Goal: Navigation & Orientation: Find specific page/section

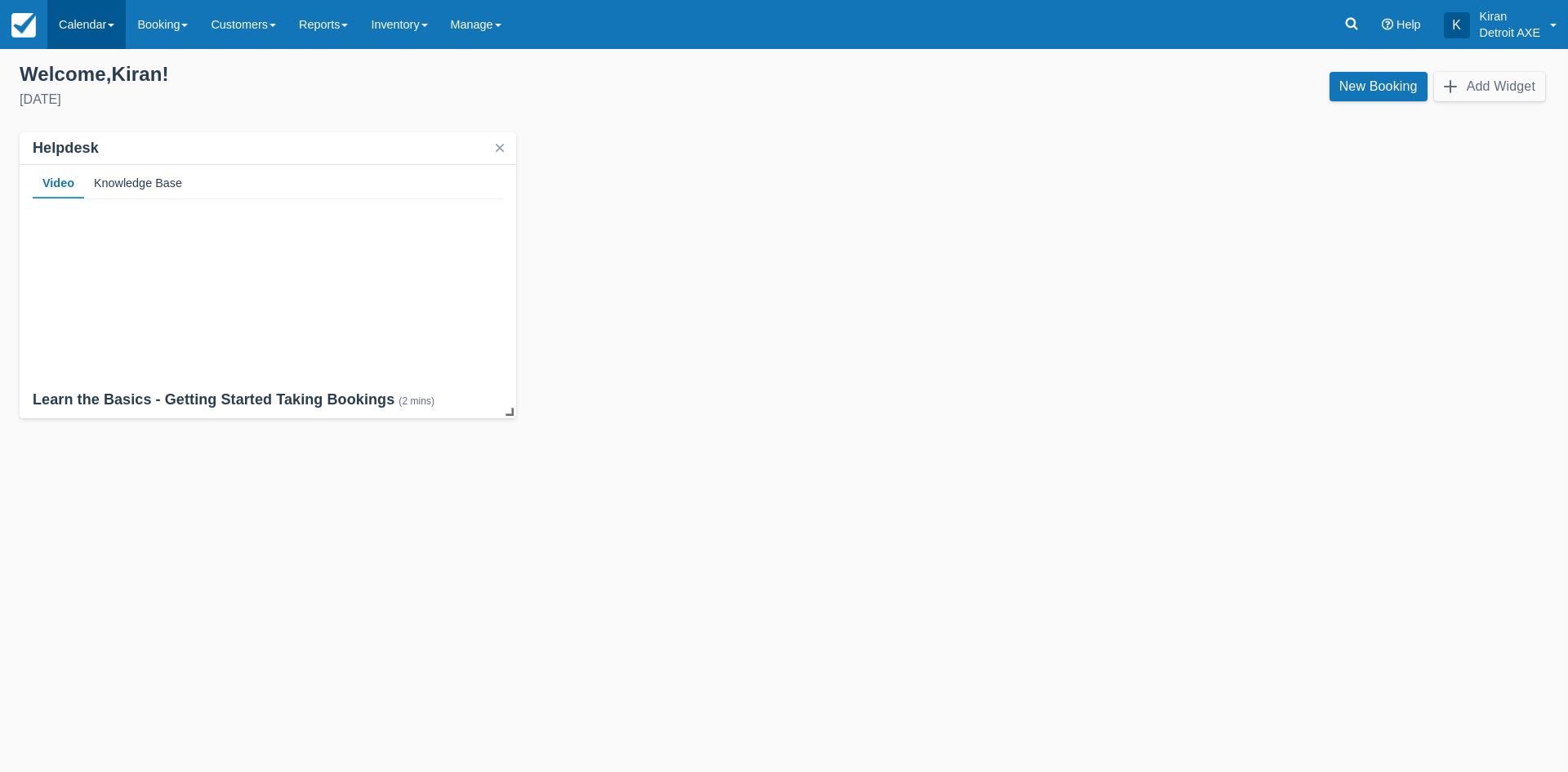
click at [77, 31] on link "Calendar" at bounding box center [87, 24] width 78 height 49
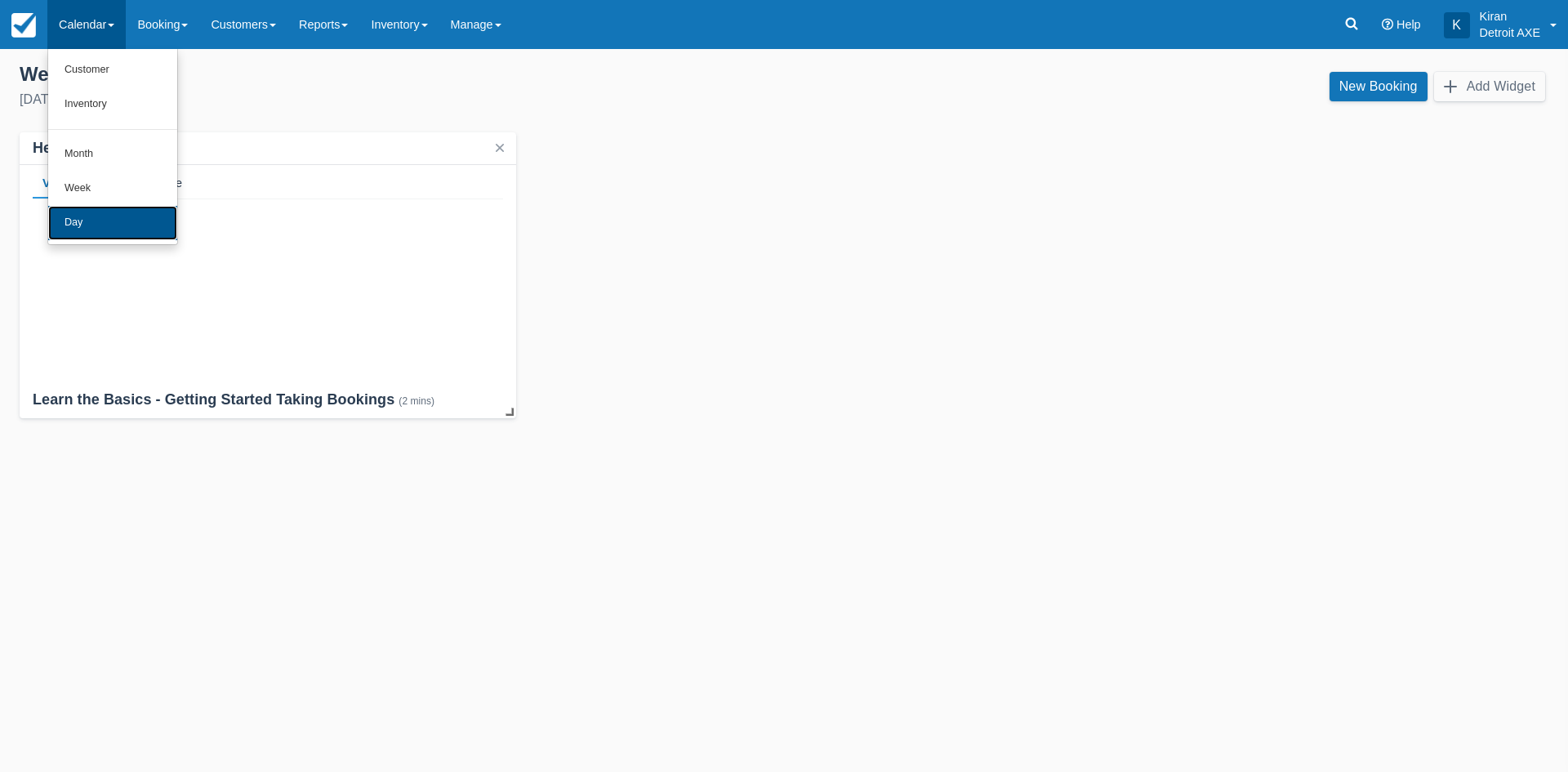
click at [101, 230] on link "Day" at bounding box center [113, 223] width 129 height 34
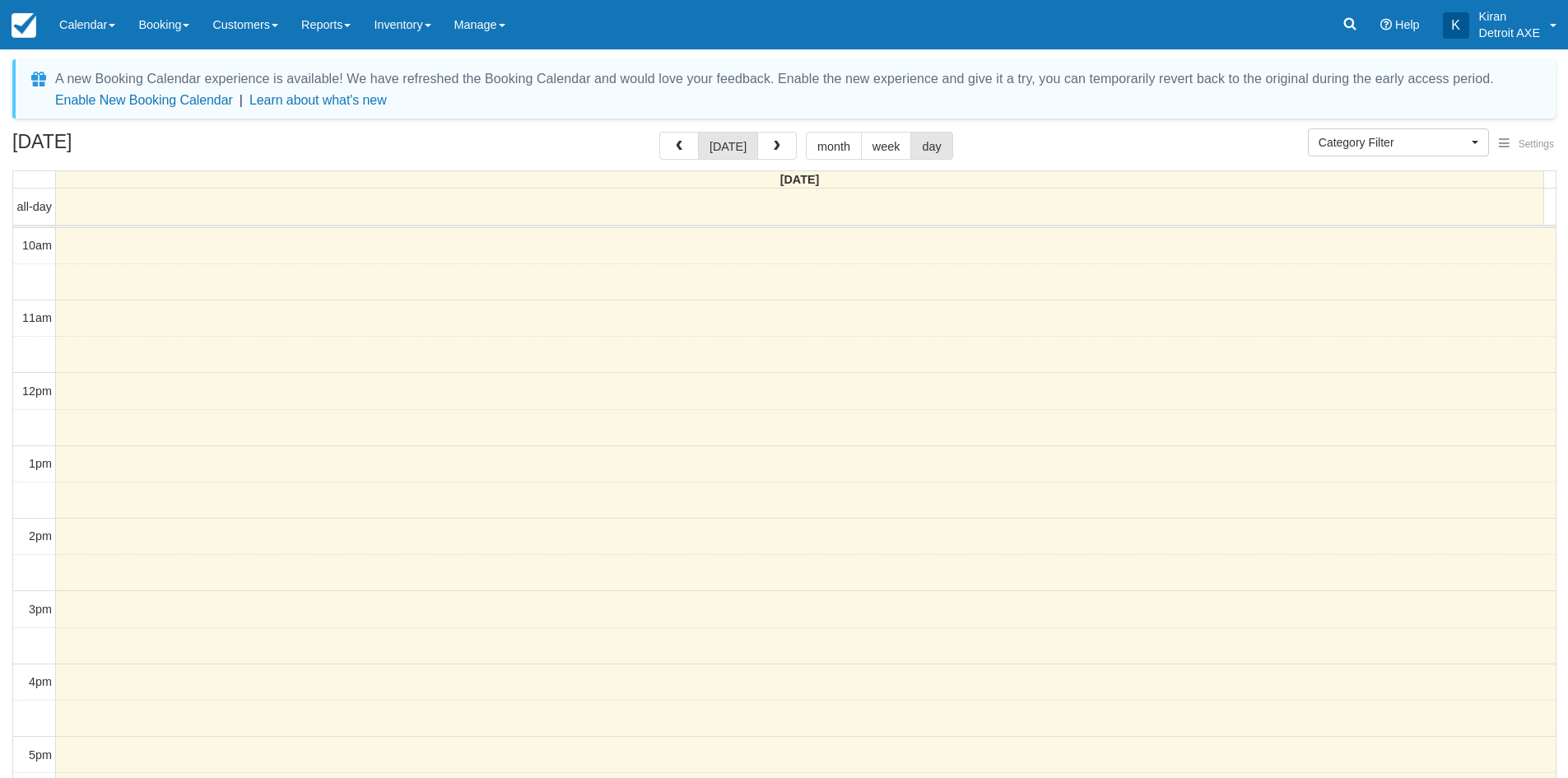
select select
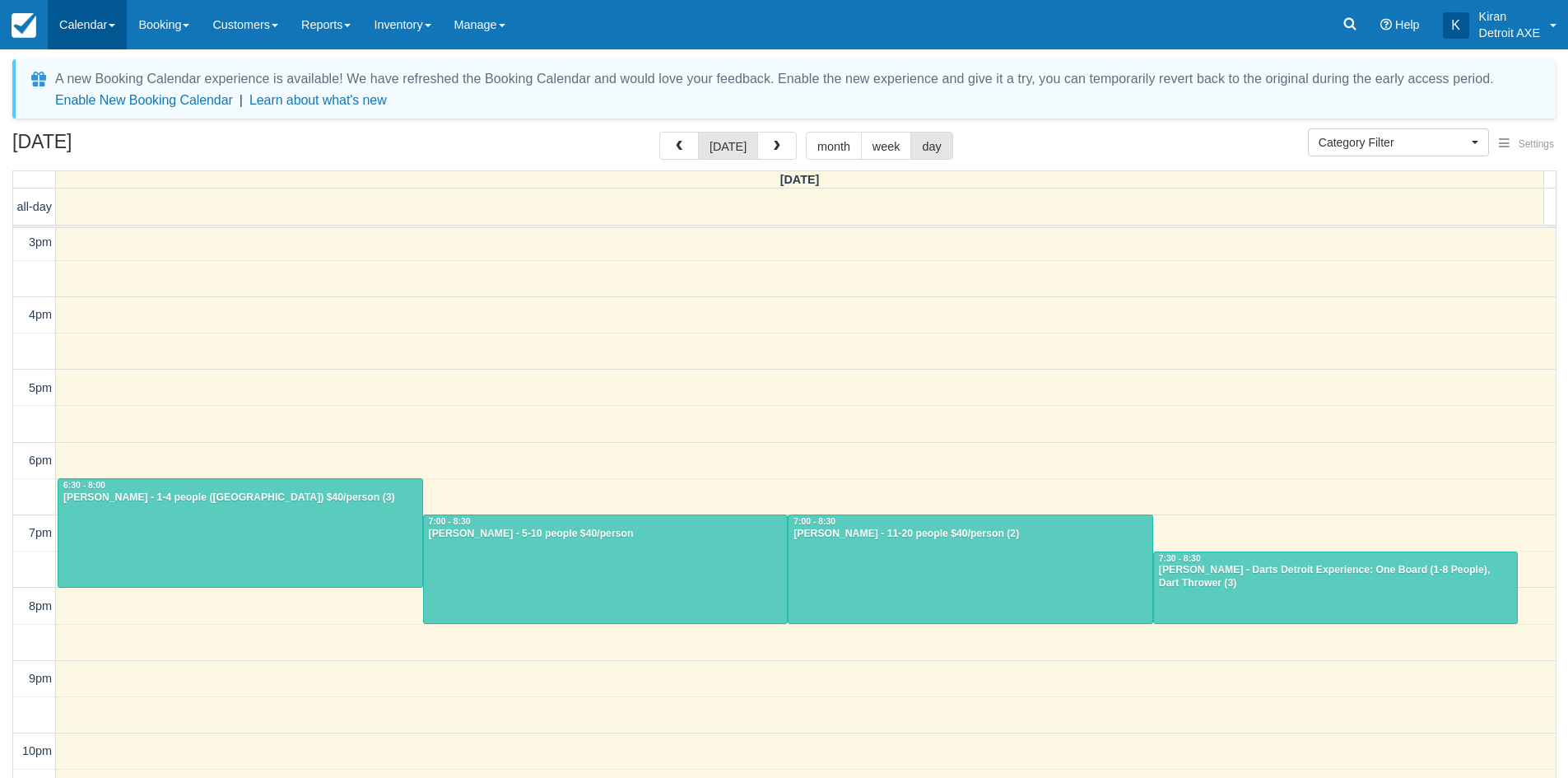
click at [100, 24] on link "Calendar" at bounding box center [87, 24] width 79 height 49
